Goal: Information Seeking & Learning: Learn about a topic

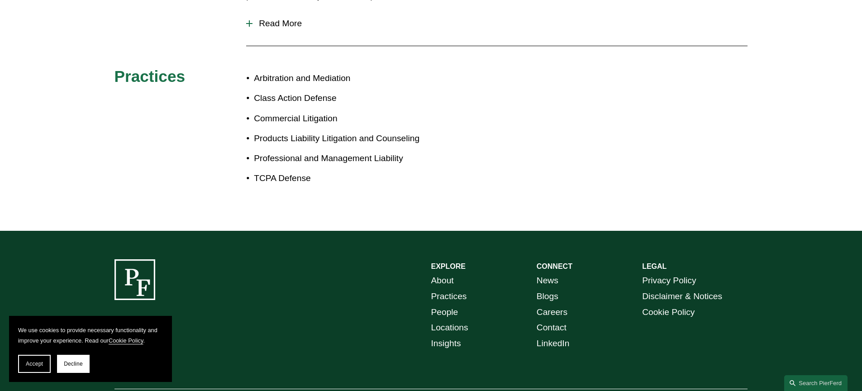
scroll to position [226, 0]
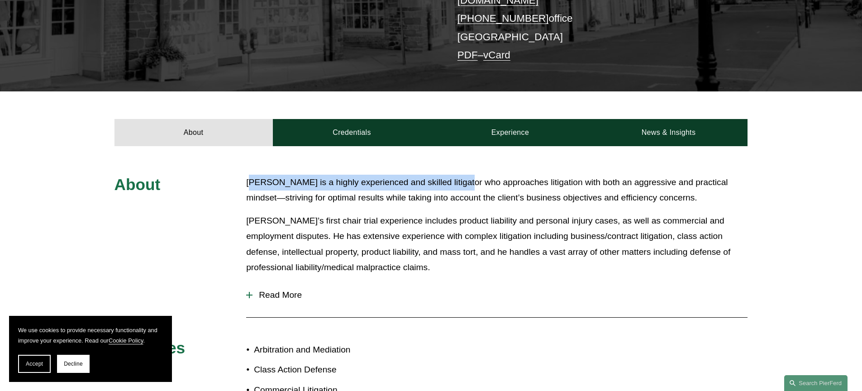
drag, startPoint x: 251, startPoint y: 173, endPoint x: 466, endPoint y: 173, distance: 215.4
click at [466, 175] on p "[PERSON_NAME] is a highly experienced and skilled litigator who approaches liti…" at bounding box center [496, 190] width 501 height 31
drag, startPoint x: 714, startPoint y: 195, endPoint x: 212, endPoint y: 172, distance: 502.4
click at [212, 175] on div "About [PERSON_NAME] is a highly experienced and skilled litigator who approache…" at bounding box center [431, 325] width 862 height 300
click at [277, 175] on p "[PERSON_NAME] is a highly experienced and skilled litigator who approaches liti…" at bounding box center [496, 190] width 501 height 31
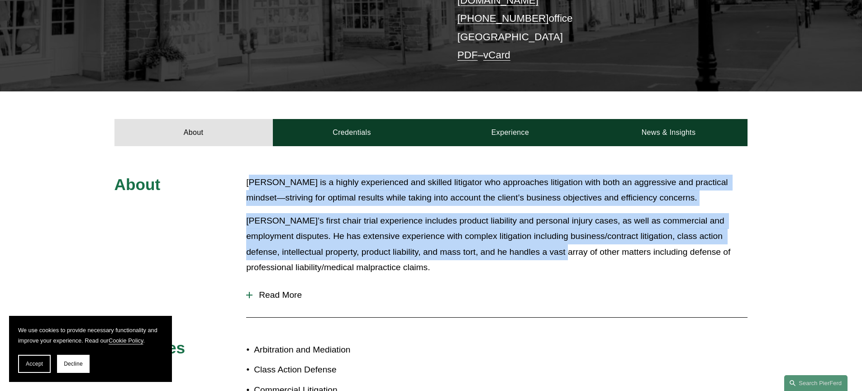
drag, startPoint x: 252, startPoint y: 171, endPoint x: 567, endPoint y: 248, distance: 324.2
click at [567, 248] on div "[PERSON_NAME] is a highly experienced and skilled litigator who approaches liti…" at bounding box center [496, 225] width 501 height 101
click at [239, 189] on div "About [PERSON_NAME] is a highly experienced and skilled litigator who approache…" at bounding box center [431, 325] width 862 height 300
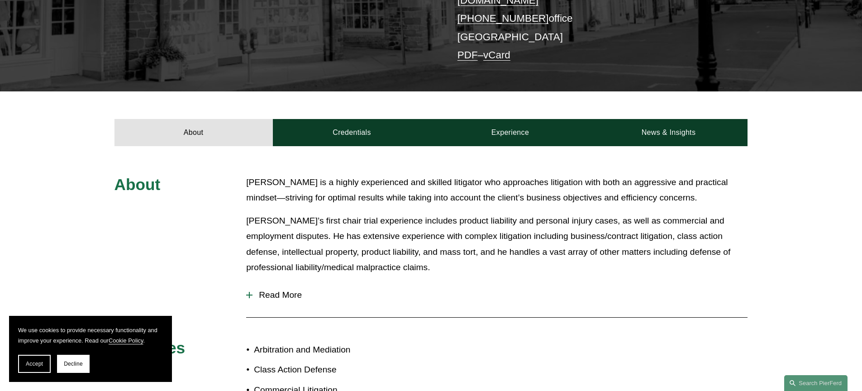
click at [464, 230] on p "[PERSON_NAME]’s first chair trial experience includes product liability and per…" at bounding box center [496, 244] width 501 height 62
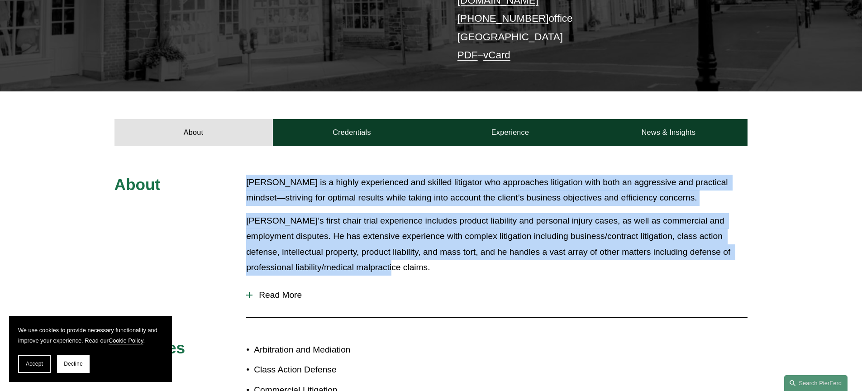
drag, startPoint x: 412, startPoint y: 259, endPoint x: 236, endPoint y: 174, distance: 195.5
click at [236, 175] on div "About [PERSON_NAME] is a highly experienced and skilled litigator who approache…" at bounding box center [431, 325] width 862 height 300
click at [237, 175] on div "About [PERSON_NAME] is a highly experienced and skilled litigator who approache…" at bounding box center [431, 325] width 862 height 300
drag, startPoint x: 247, startPoint y: 169, endPoint x: 419, endPoint y: 257, distance: 193.3
click at [419, 257] on div "[PERSON_NAME] is a highly experienced and skilled litigator who approaches liti…" at bounding box center [496, 225] width 501 height 101
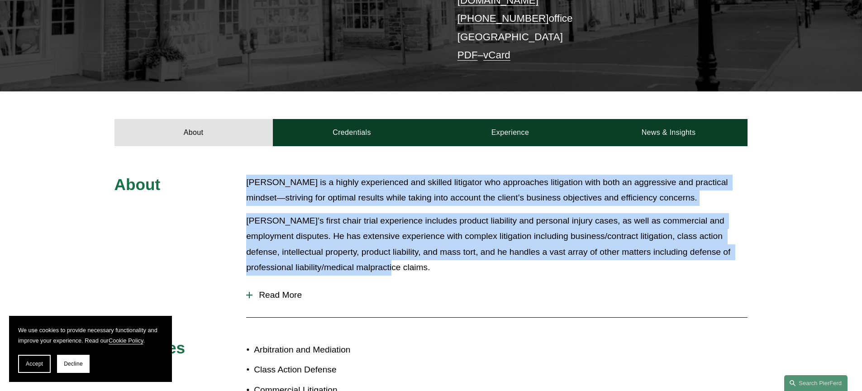
drag, startPoint x: 418, startPoint y: 257, endPoint x: 409, endPoint y: 254, distance: 9.0
click at [418, 257] on p "[PERSON_NAME]’s first chair trial experience includes product liability and per…" at bounding box center [496, 244] width 501 height 62
click at [37, 367] on button "Accept" at bounding box center [34, 364] width 33 height 18
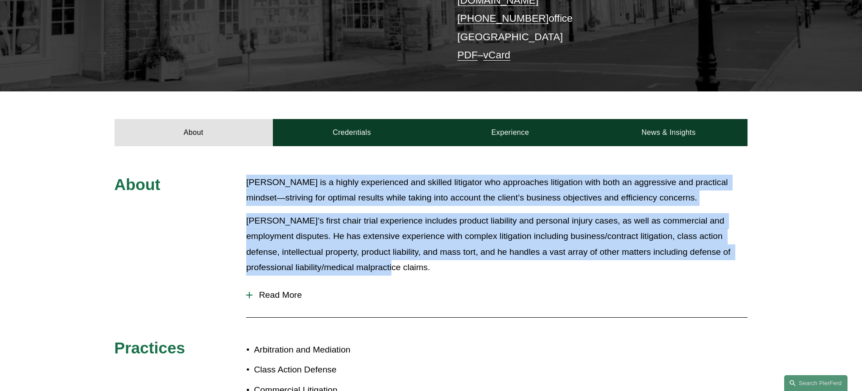
click at [282, 181] on p "[PERSON_NAME] is a highly experienced and skilled litigator who approaches liti…" at bounding box center [496, 190] width 501 height 31
drag, startPoint x: 247, startPoint y: 170, endPoint x: 393, endPoint y: 253, distance: 168.0
click at [393, 253] on div "[PERSON_NAME] is a highly experienced and skilled litigator who approaches liti…" at bounding box center [496, 225] width 501 height 101
click at [393, 253] on p "[PERSON_NAME]’s first chair trial experience includes product liability and per…" at bounding box center [496, 244] width 501 height 62
drag, startPoint x: 368, startPoint y: 255, endPoint x: 246, endPoint y: 175, distance: 146.1
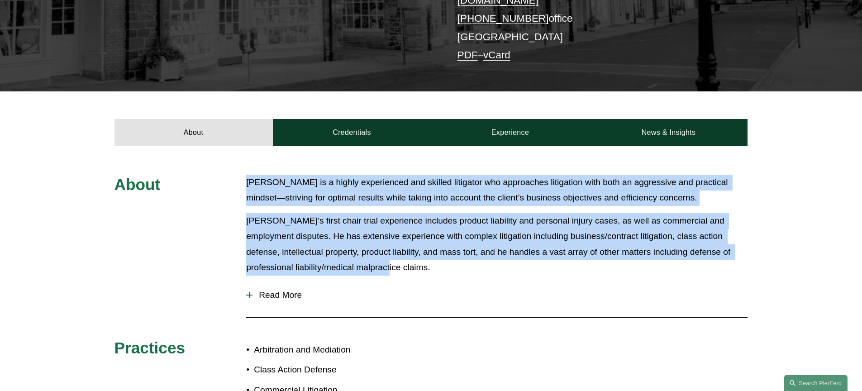
click at [246, 175] on div "[PERSON_NAME] is a highly experienced and skilled litigator who approaches liti…" at bounding box center [496, 225] width 501 height 101
click at [246, 175] on p "[PERSON_NAME] is a highly experienced and skilled litigator who approaches liti…" at bounding box center [496, 190] width 501 height 31
drag, startPoint x: 246, startPoint y: 170, endPoint x: 419, endPoint y: 263, distance: 195.8
click at [419, 263] on div "About [PERSON_NAME] is a highly experienced and skilled litigator who approache…" at bounding box center [431, 325] width 862 height 300
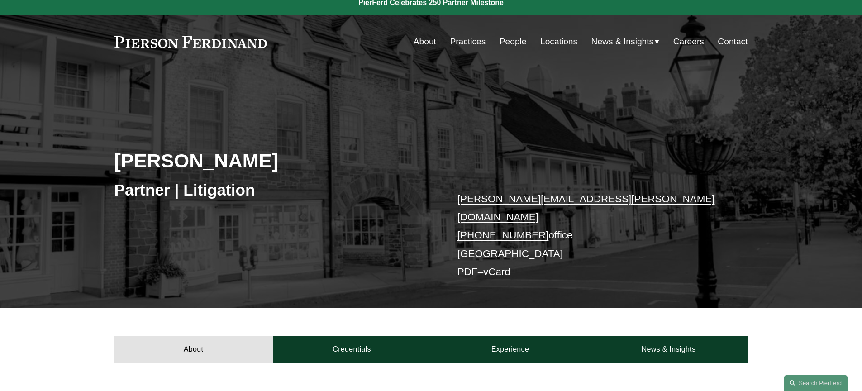
scroll to position [0, 0]
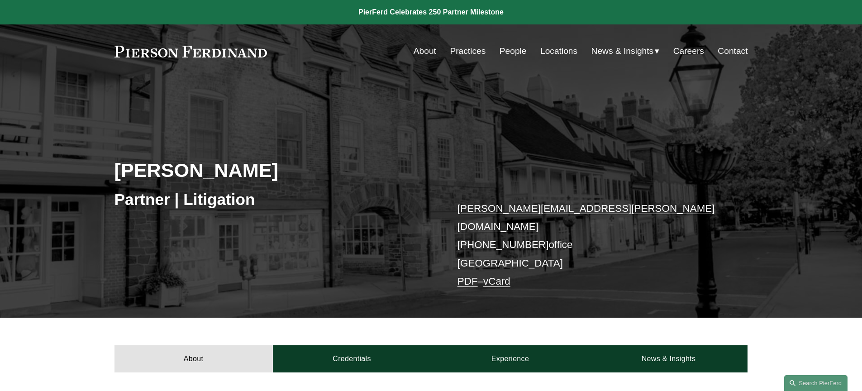
click at [622, 145] on div "[PERSON_NAME] Partner | Litigation [PERSON_NAME][EMAIL_ADDRESS][PERSON_NAME][DO…" at bounding box center [431, 211] width 862 height 214
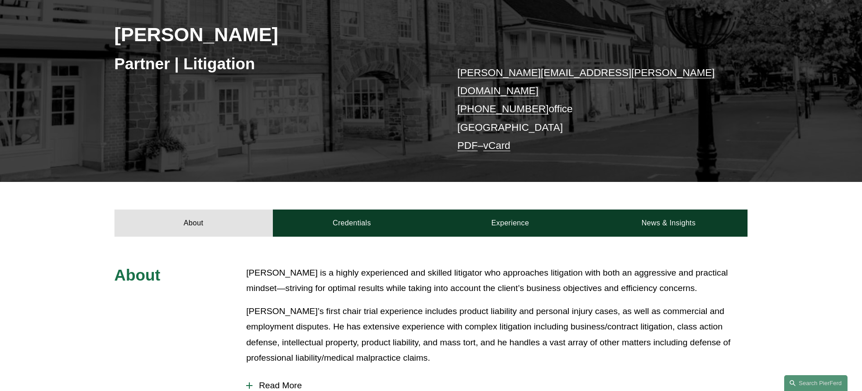
scroll to position [181, 0]
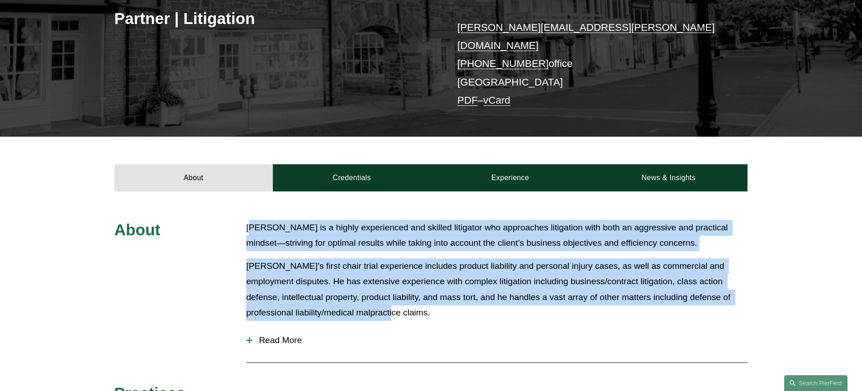
drag, startPoint x: 254, startPoint y: 215, endPoint x: 448, endPoint y: 305, distance: 213.2
click at [448, 305] on div "[PERSON_NAME] is a highly experienced and skilled litigator who approaches liti…" at bounding box center [496, 270] width 501 height 101
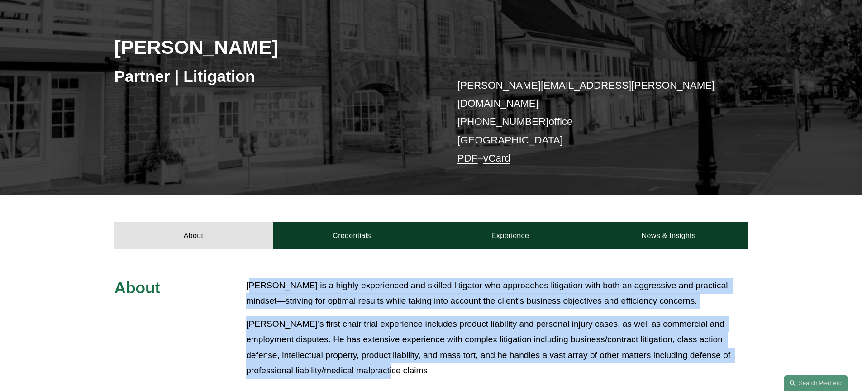
scroll to position [0, 0]
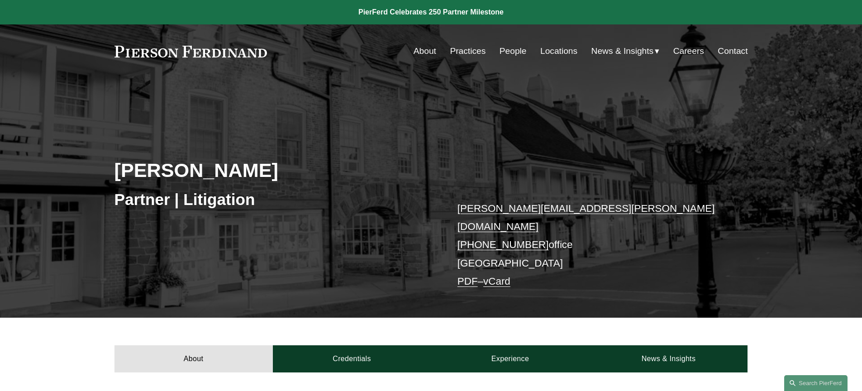
drag, startPoint x: 272, startPoint y: 51, endPoint x: 99, endPoint y: 49, distance: 173.3
click at [100, 52] on div "Skip to Content About Practices People Locations" at bounding box center [431, 50] width 862 height 53
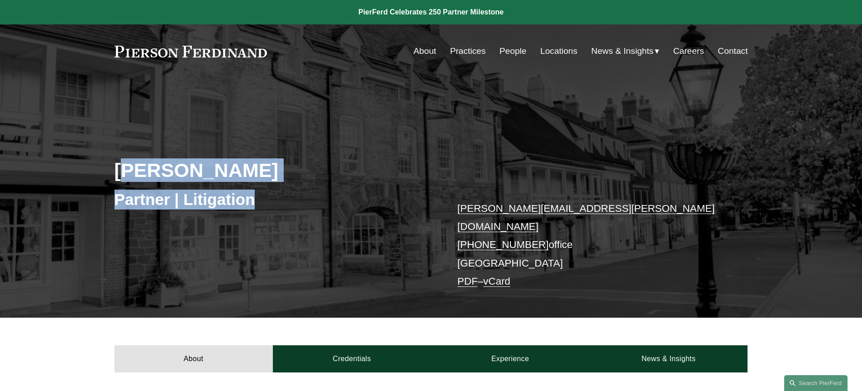
drag, startPoint x: 121, startPoint y: 170, endPoint x: 275, endPoint y: 204, distance: 157.1
click at [275, 204] on div "[PERSON_NAME] Partner | Litigation [PERSON_NAME][EMAIL_ADDRESS][PERSON_NAME][DO…" at bounding box center [431, 211] width 862 height 214
click at [273, 203] on h3 "Partner | Litigation" at bounding box center [272, 200] width 317 height 20
drag, startPoint x: 186, startPoint y: 181, endPoint x: 117, endPoint y: 157, distance: 73.8
click at [119, 165] on div "[PERSON_NAME] Partner | Litigation [PERSON_NAME][EMAIL_ADDRESS][PERSON_NAME][DO…" at bounding box center [431, 211] width 862 height 214
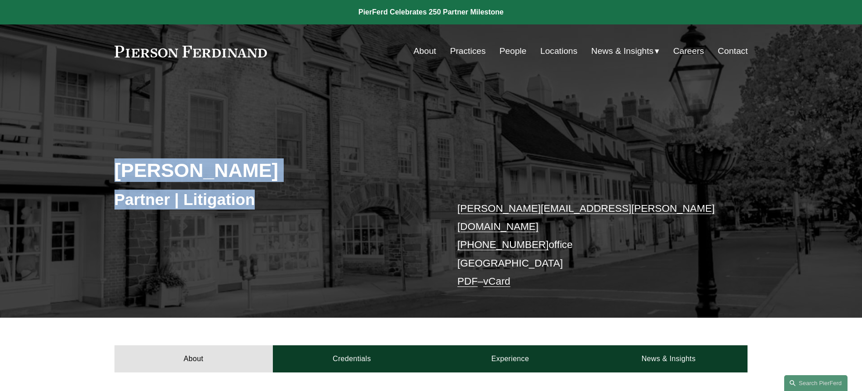
click at [511, 49] on link "People" at bounding box center [513, 51] width 27 height 17
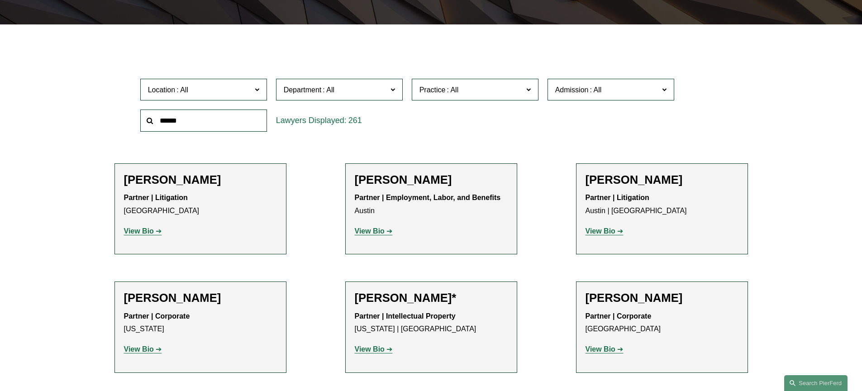
scroll to position [271, 0]
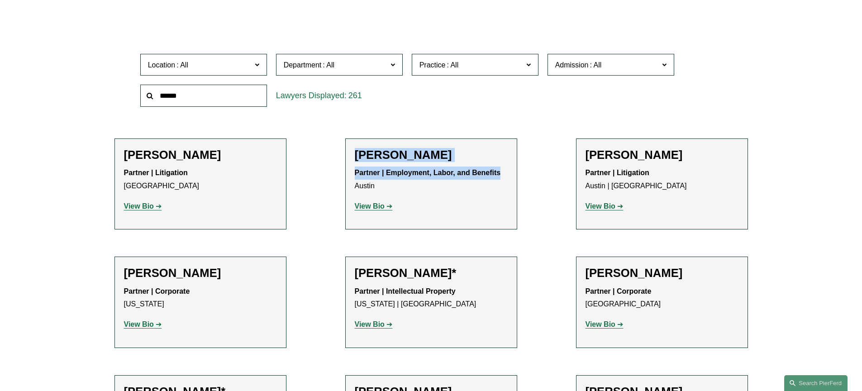
drag, startPoint x: 494, startPoint y: 174, endPoint x: 336, endPoint y: 152, distance: 159.0
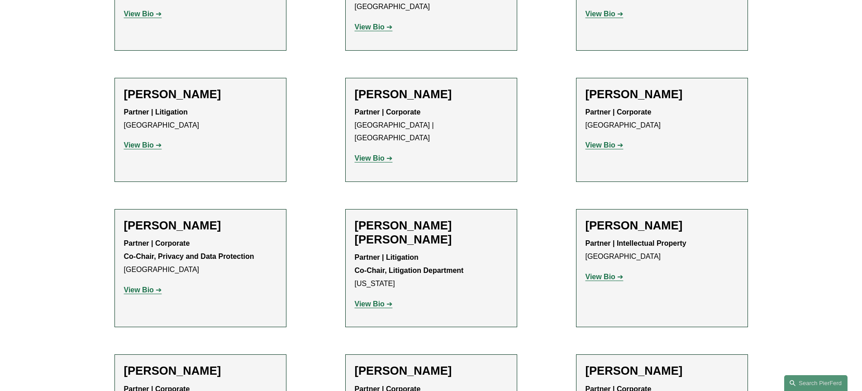
scroll to position [1131, 0]
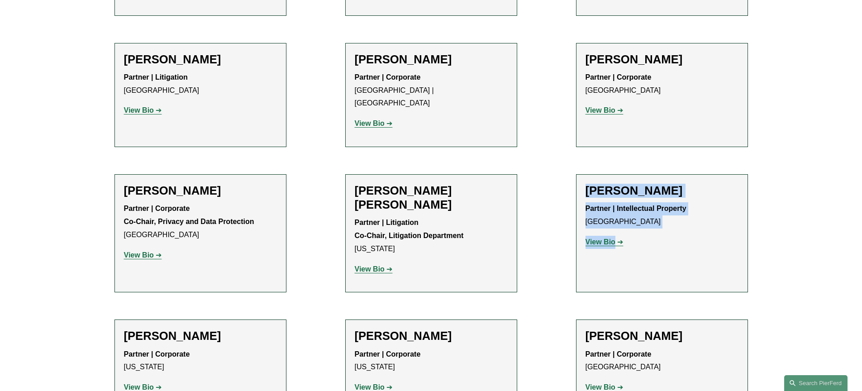
drag, startPoint x: 669, startPoint y: 219, endPoint x: 583, endPoint y: 161, distance: 104.2
click at [583, 174] on li "David Boundy Partner | Intellectual Property Boston View Bio Location: Boston; …" at bounding box center [662, 233] width 172 height 118
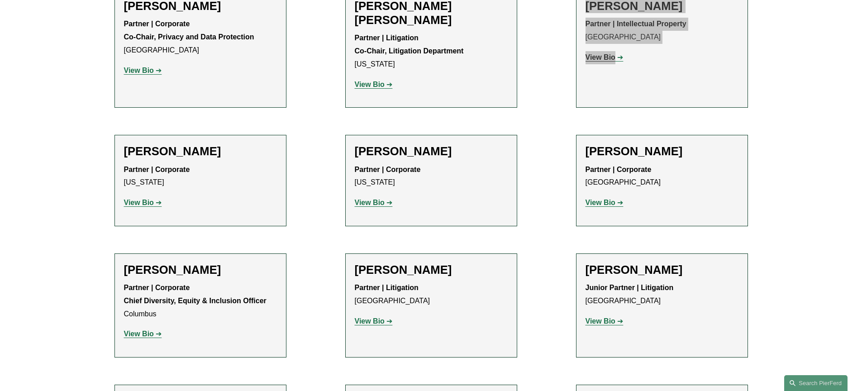
scroll to position [1312, 0]
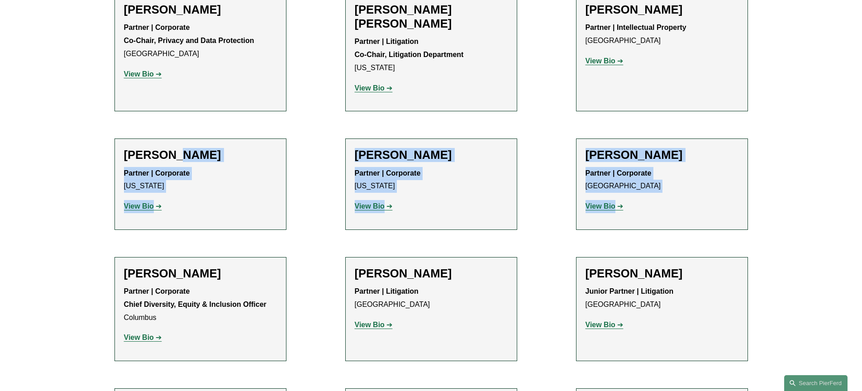
drag, startPoint x: 657, startPoint y: 164, endPoint x: 176, endPoint y: 89, distance: 487.2
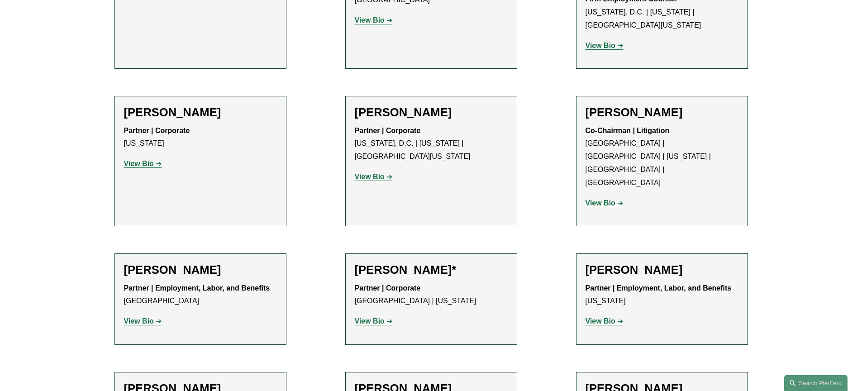
scroll to position [3620, 0]
